Goal: Ask a question

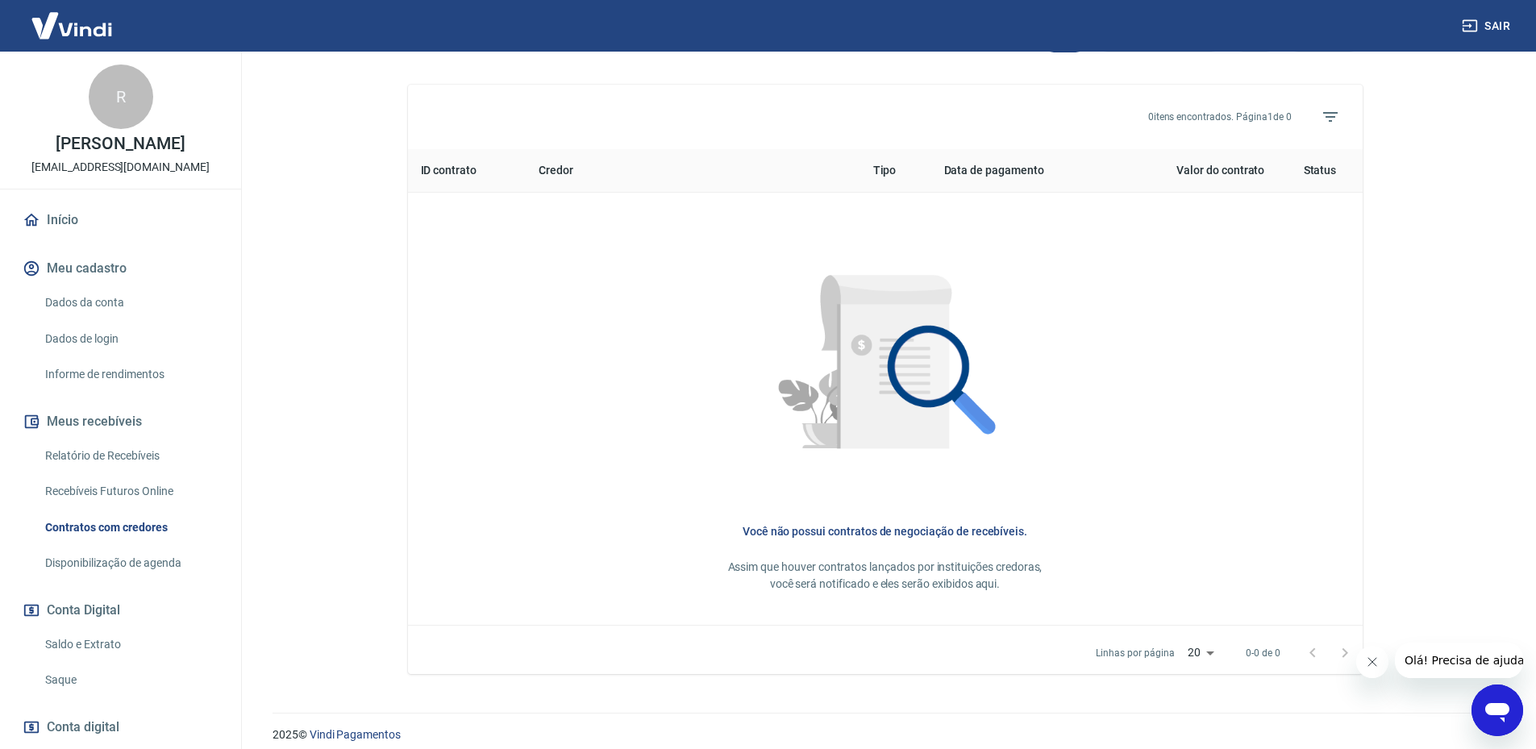
click at [1492, 718] on icon "Abrir janela de mensagens" at bounding box center [1496, 710] width 29 height 29
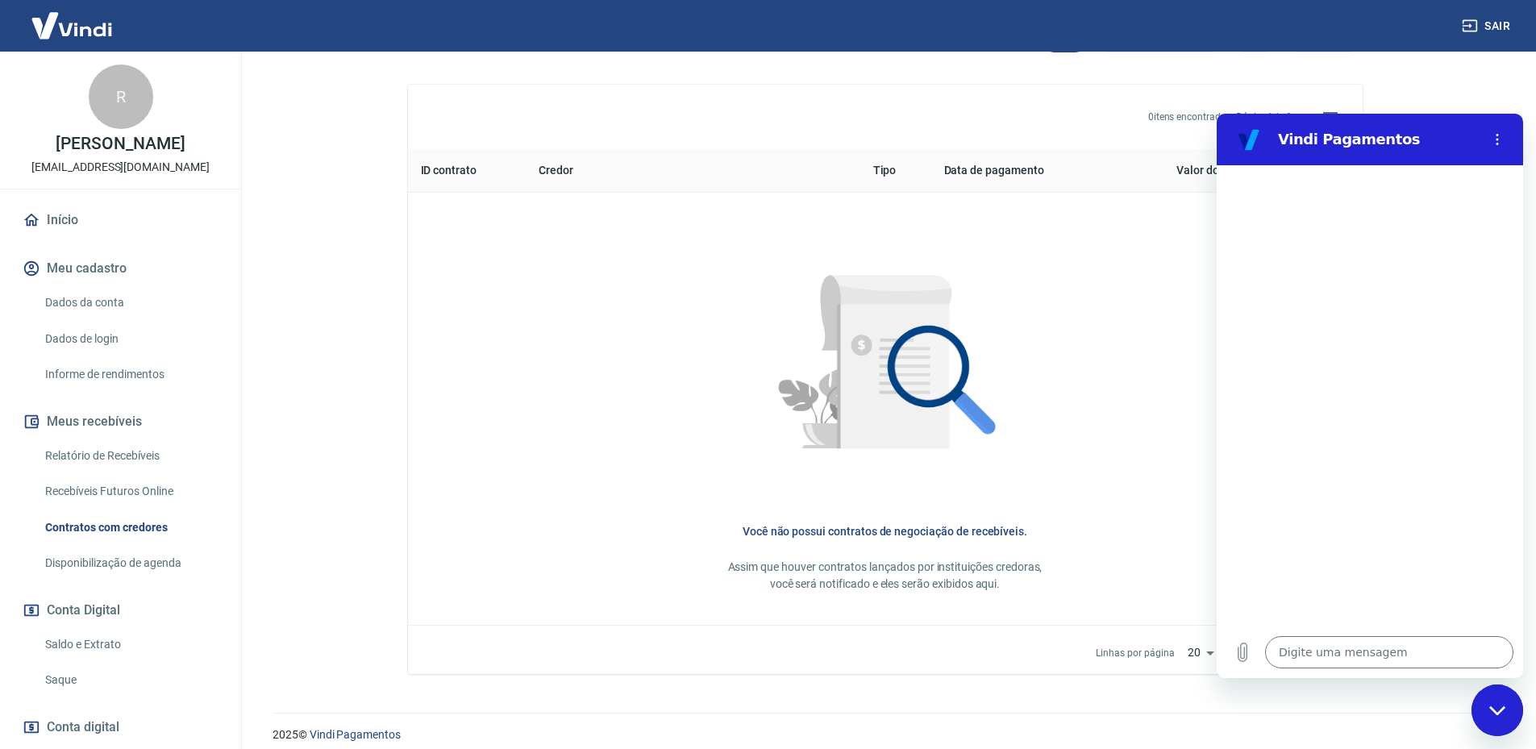
click at [79, 21] on img at bounding box center [71, 25] width 105 height 49
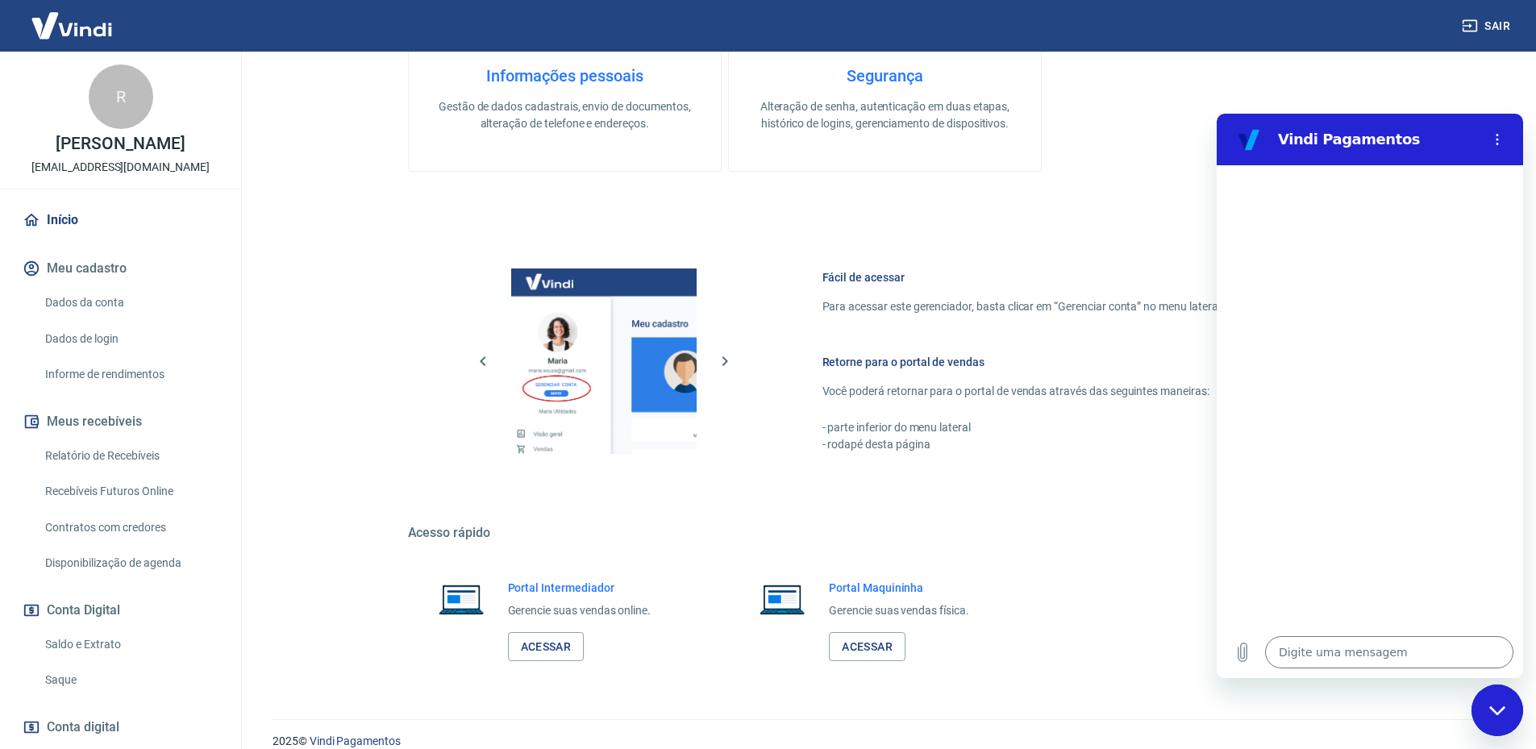
scroll to position [488, 0]
click at [1303, 667] on textarea at bounding box center [1389, 652] width 248 height 32
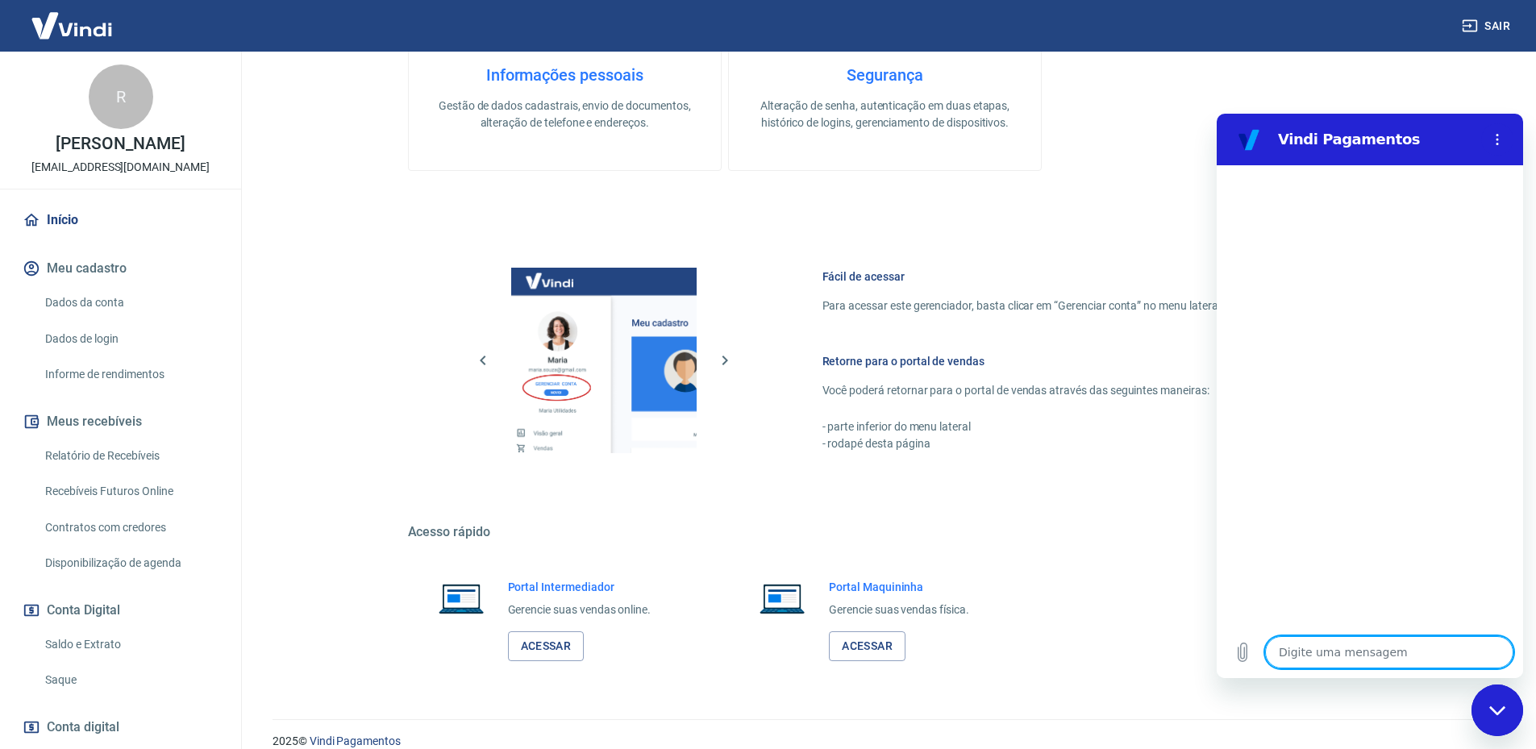
type textarea "o"
type textarea "x"
type textarea "ol"
type textarea "x"
type textarea "olá"
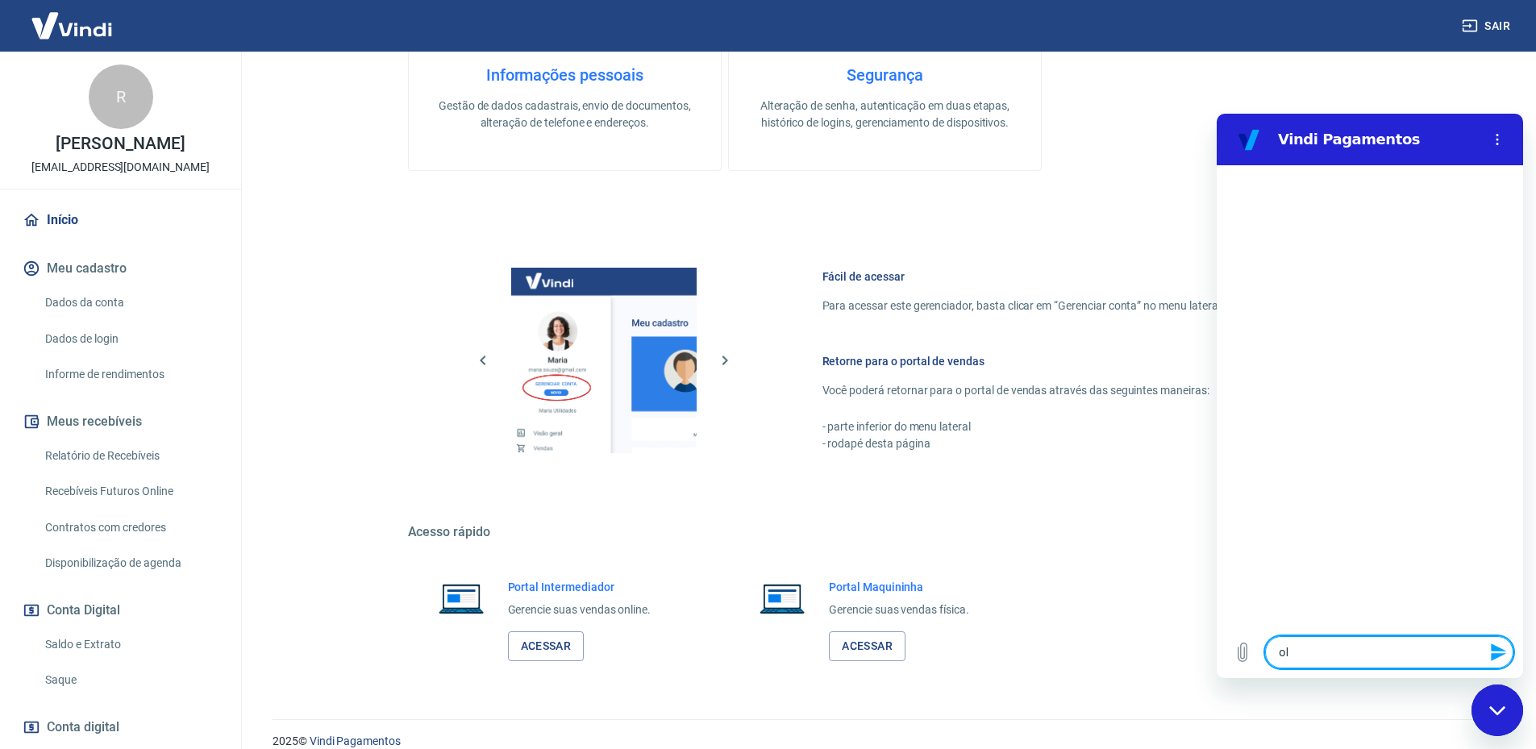
type textarea "x"
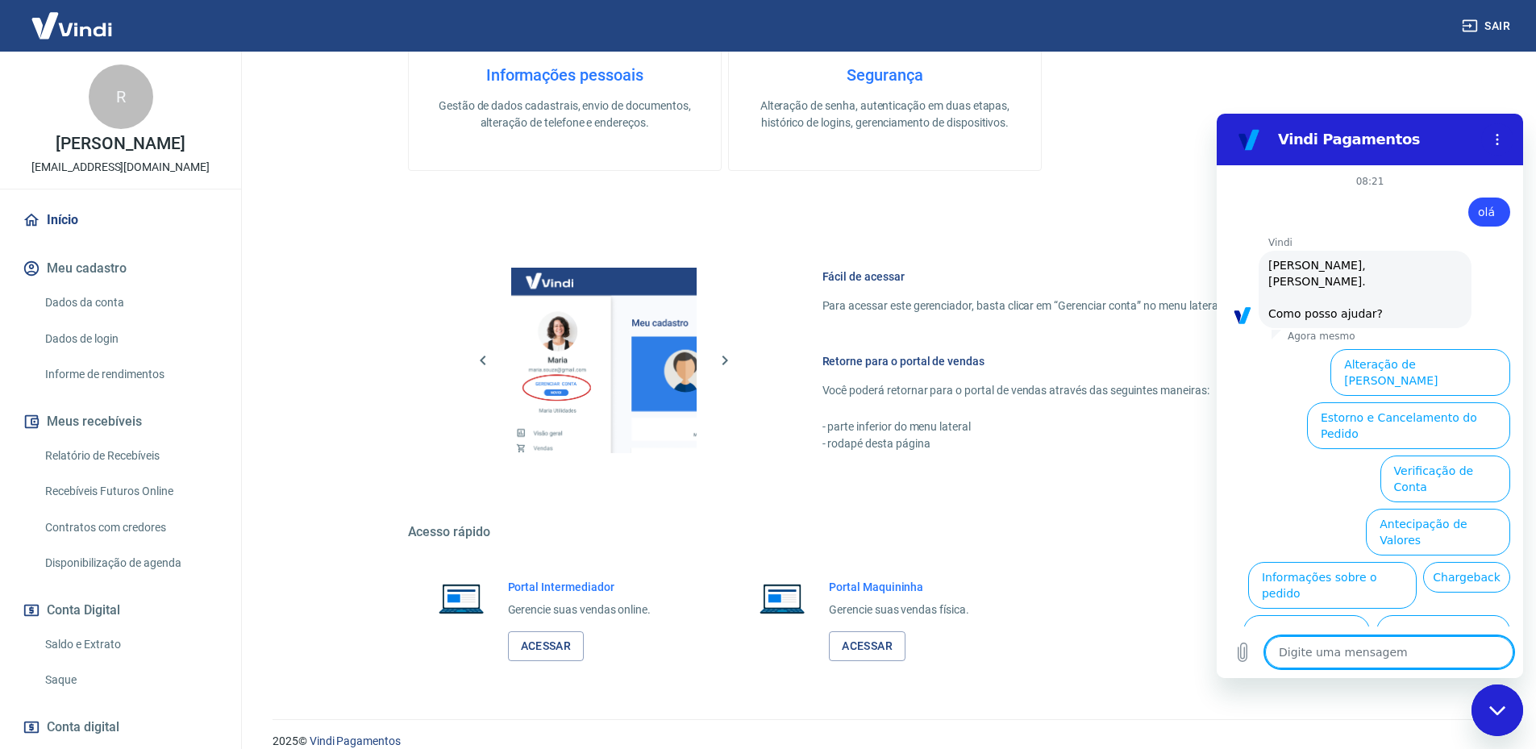
scroll to position [38, 0]
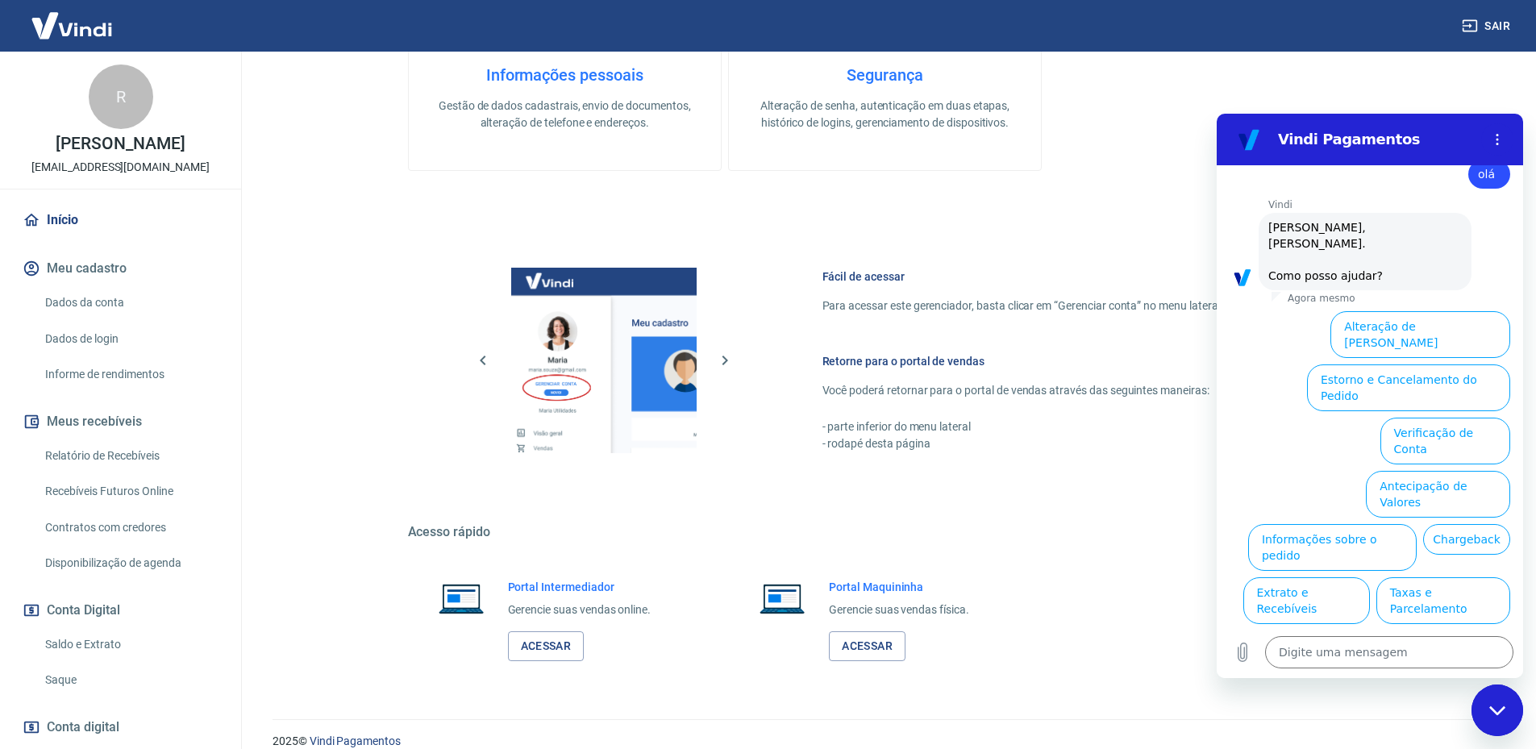
click at [1451, 577] on button "Taxas e Parcelamento" at bounding box center [1443, 600] width 134 height 47
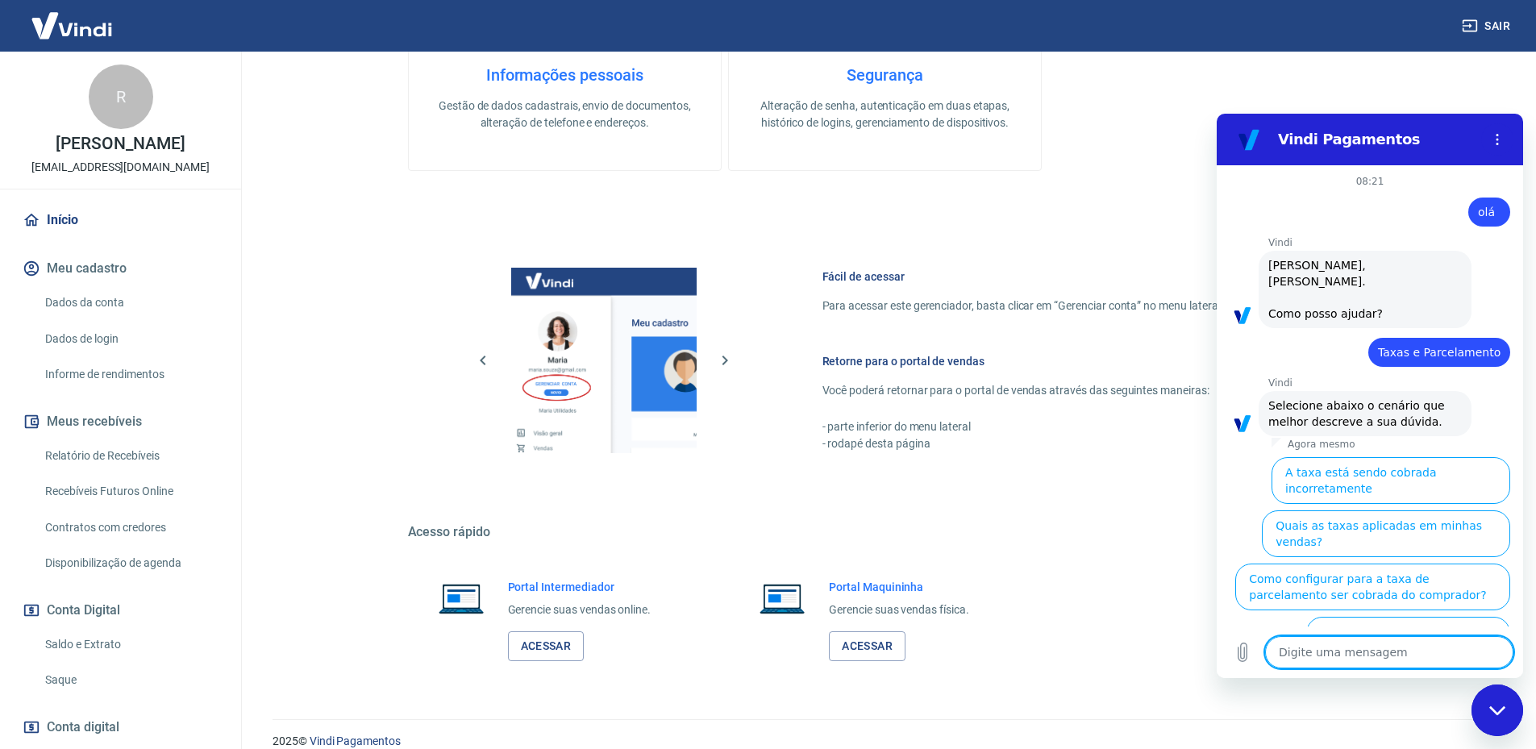
scroll to position [30, 0]
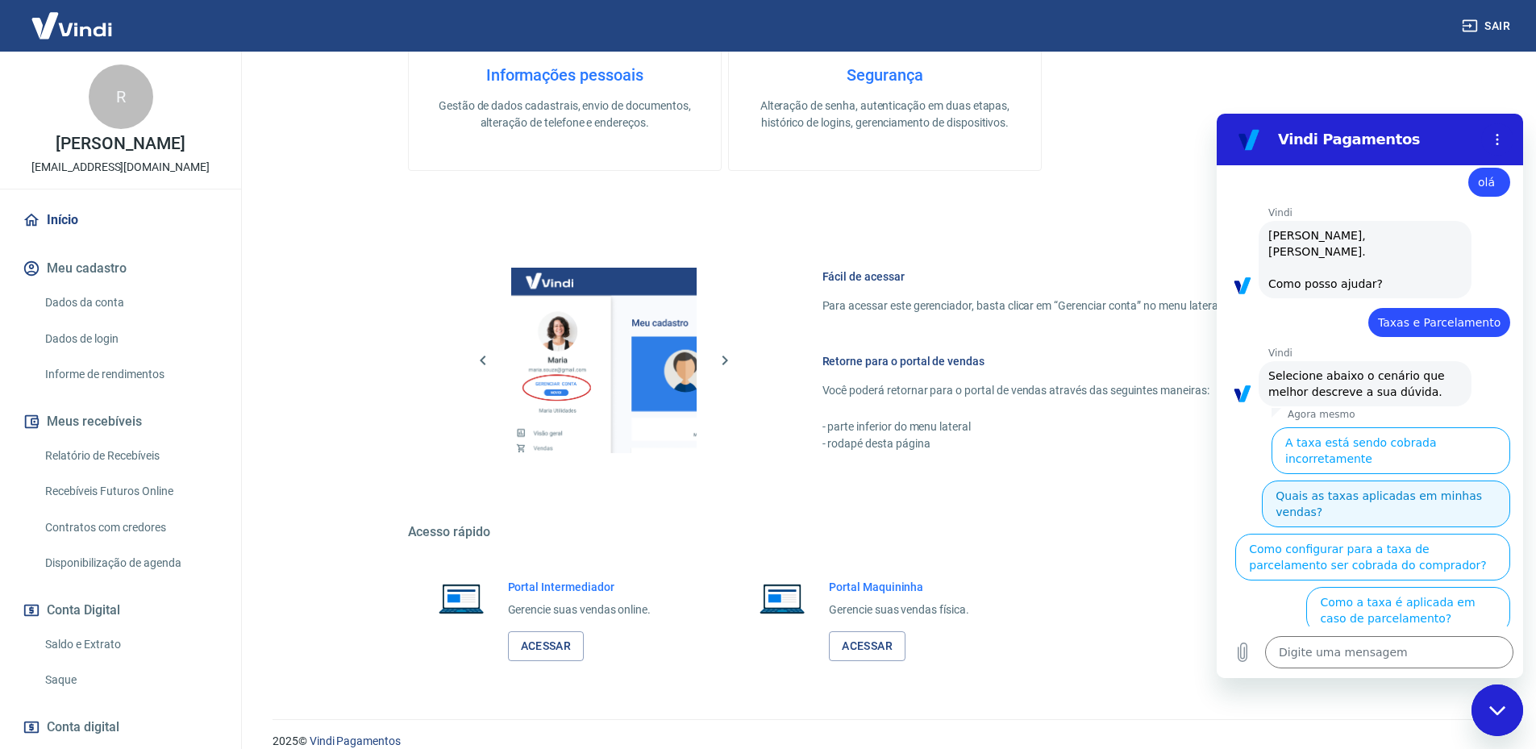
click at [1403, 480] on button "Quais as taxas aplicadas em minhas vendas?" at bounding box center [1385, 503] width 248 height 47
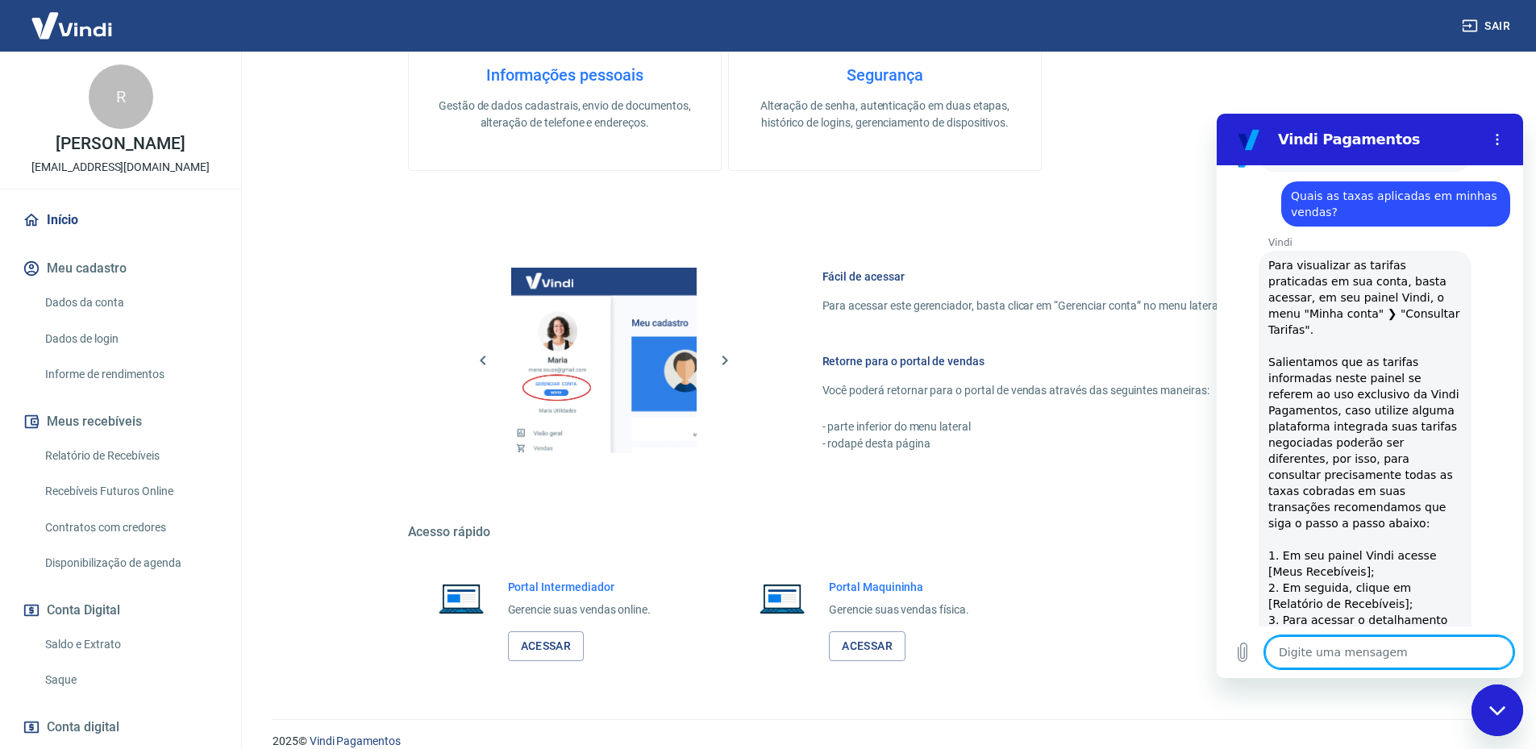
scroll to position [235, 0]
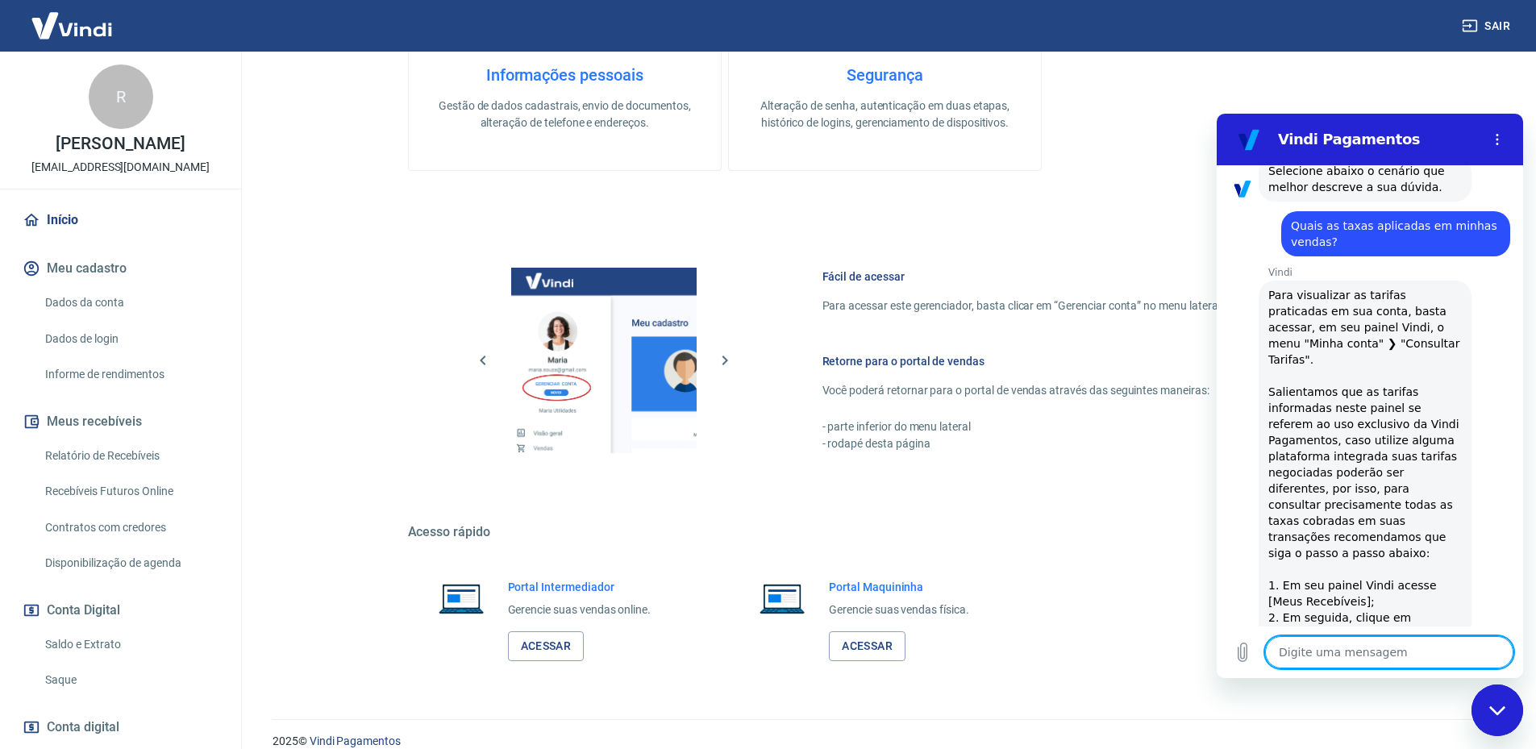
type textarea "x"
